Goal: Information Seeking & Learning: Find specific fact

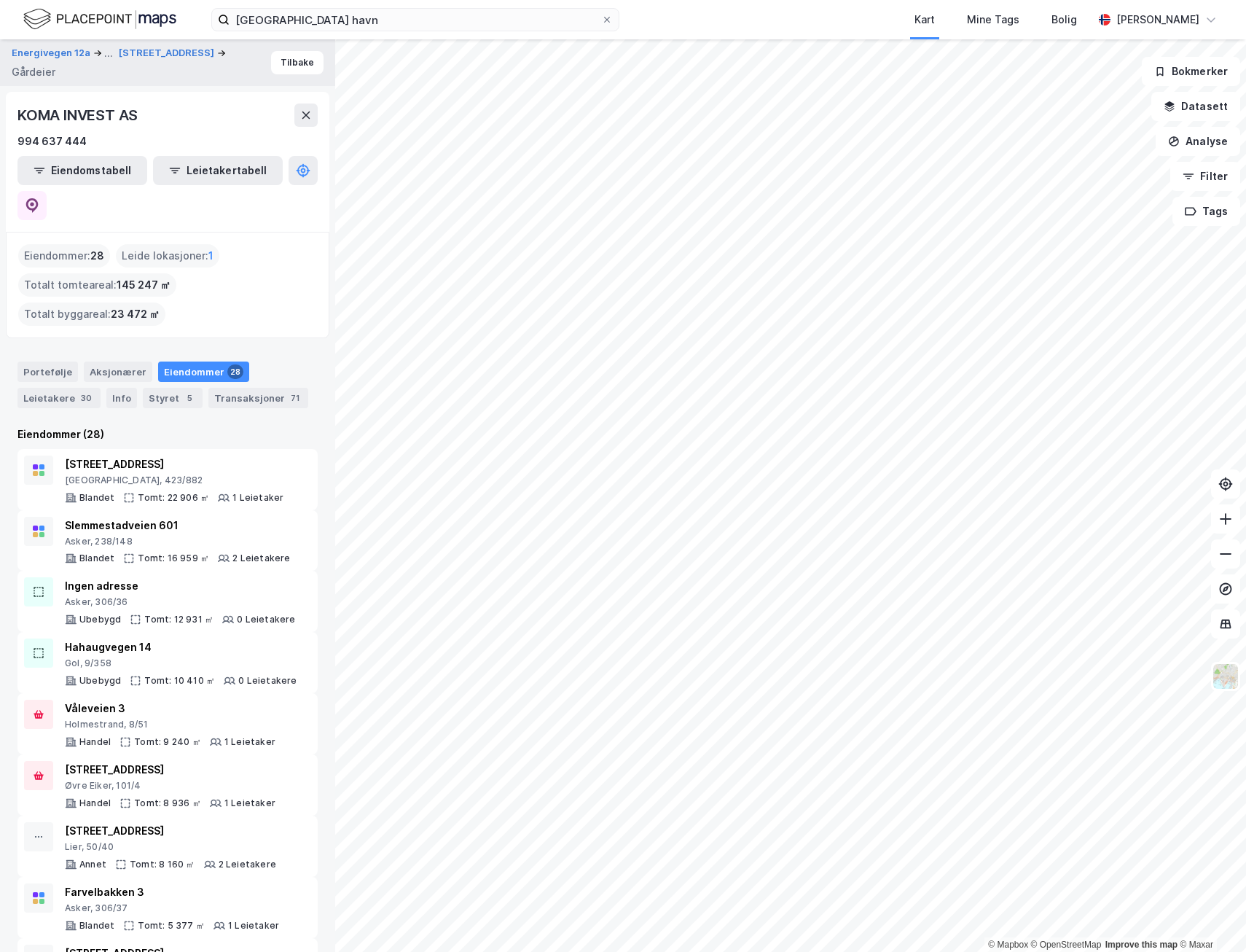
click at [352, 951] on html "Risavika havn Kart Mine Tags Bolig [PERSON_NAME] © Mapbox © OpenStreetMap Impro…" at bounding box center [623, 476] width 1246 height 952
click at [317, 951] on html "Risavika havn Kart Mine Tags Bolig [PERSON_NAME] © Mapbox © OpenStreetMap Impro…" at bounding box center [623, 476] width 1246 height 952
click at [314, 875] on div "© Mapbox © OpenStreetMap Improve this map © [STREET_ADDRESS] ... Birkedalsveien…" at bounding box center [623, 495] width 1246 height 912
click at [749, 951] on html "Risavika havn Kart Mine Tags Bolig [PERSON_NAME] © Mapbox © OpenStreetMap Impro…" at bounding box center [623, 476] width 1246 height 952
click at [506, 951] on html "Risavika havn Kart Mine Tags Bolig [PERSON_NAME] © Mapbox © OpenStreetMap Impro…" at bounding box center [623, 476] width 1246 height 952
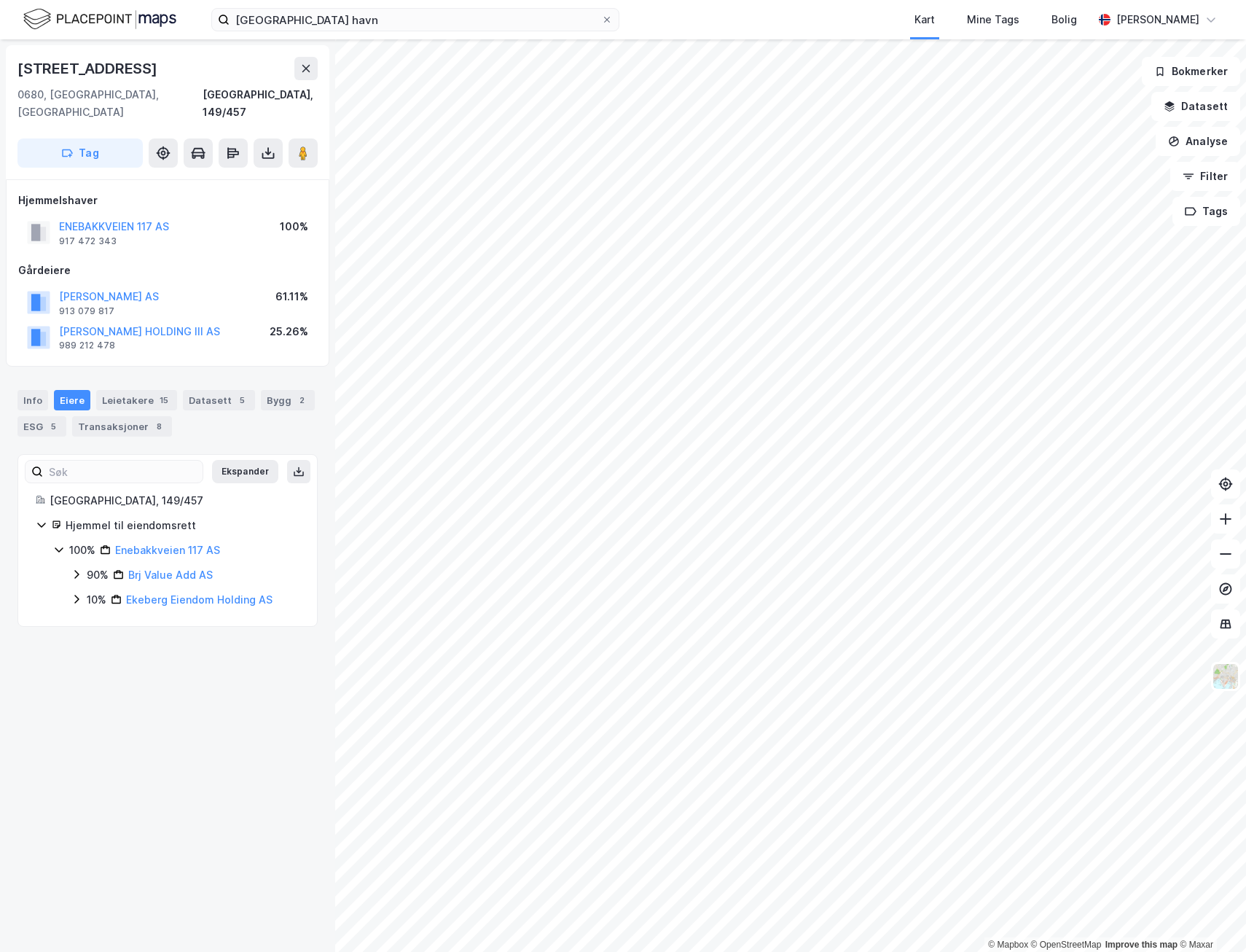
click at [58, 548] on icon at bounding box center [59, 550] width 8 height 5
click at [59, 543] on icon at bounding box center [59, 549] width 12 height 12
click at [78, 569] on icon at bounding box center [76, 574] width 12 height 12
click at [74, 618] on icon at bounding box center [76, 623] width 12 height 12
